Goal: Task Accomplishment & Management: Manage account settings

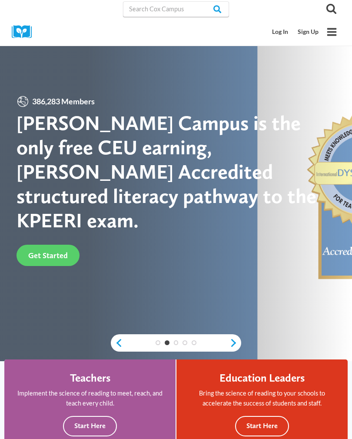
click at [277, 32] on link "Log In" at bounding box center [281, 32] width 26 height 16
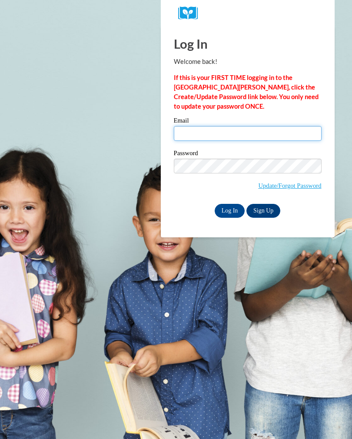
click at [234, 133] on input "Email" at bounding box center [248, 133] width 148 height 15
type input "mestamrat@yahoo.com"
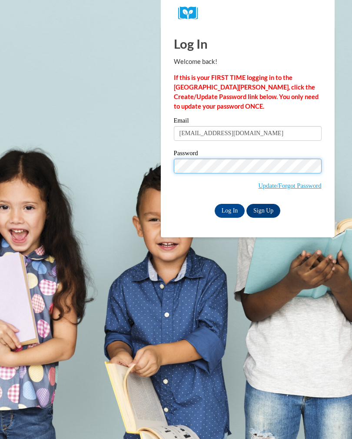
click at [228, 213] on input "Log In" at bounding box center [230, 211] width 30 height 14
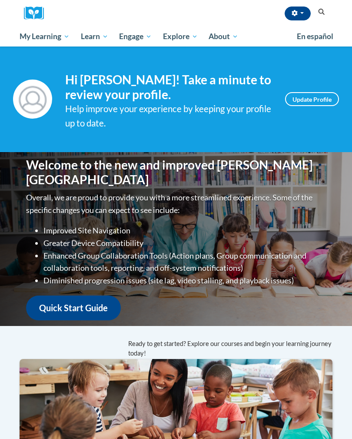
click at [0, 0] on span "My Course Progress" at bounding box center [0, 0] width 0 height 0
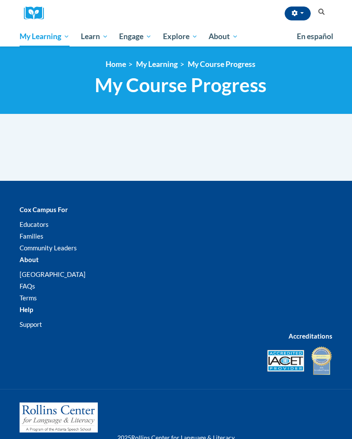
click at [48, 154] on div at bounding box center [176, 154] width 326 height 54
click at [0, 0] on span "All Courses" at bounding box center [0, 0] width 0 height 0
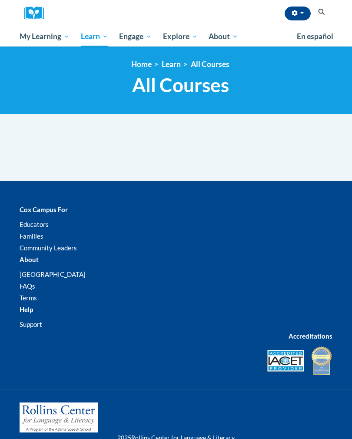
click at [65, 142] on div at bounding box center [176, 154] width 326 height 54
click at [59, 141] on div at bounding box center [176, 154] width 326 height 54
click at [53, 151] on div at bounding box center [176, 154] width 326 height 54
